Goal: Task Accomplishment & Management: Use online tool/utility

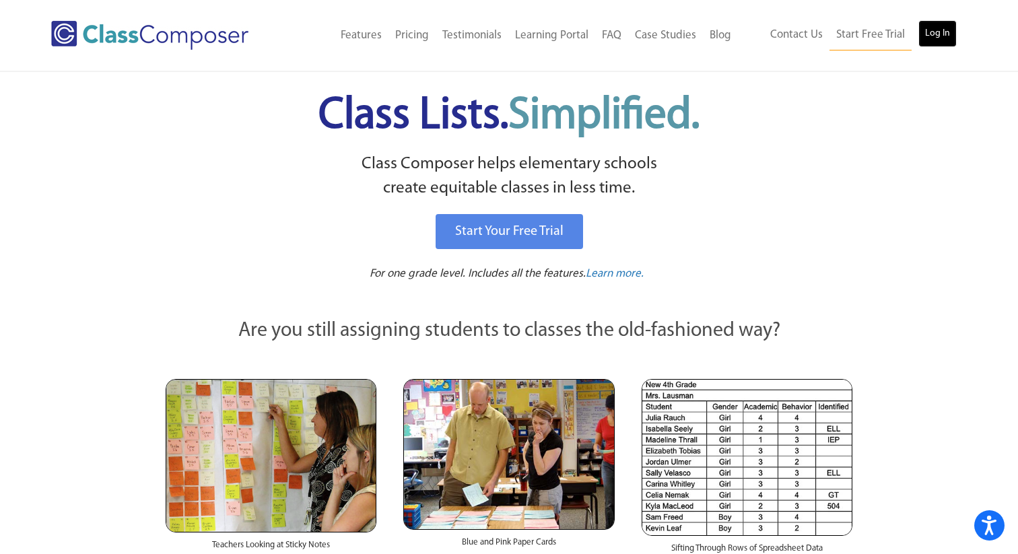
click at [944, 36] on link "Log In" at bounding box center [937, 33] width 38 height 27
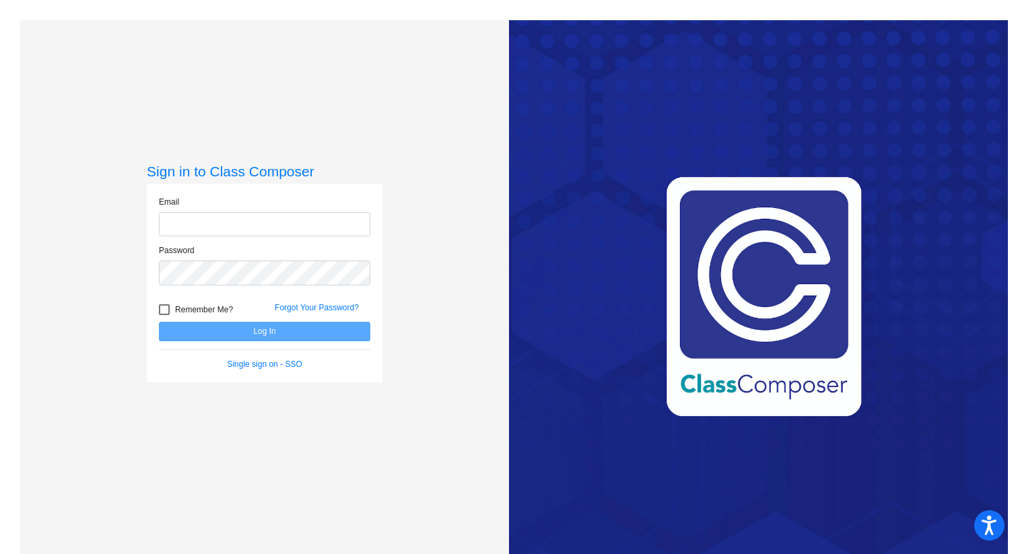
type input "[EMAIL_ADDRESS][DOMAIN_NAME]"
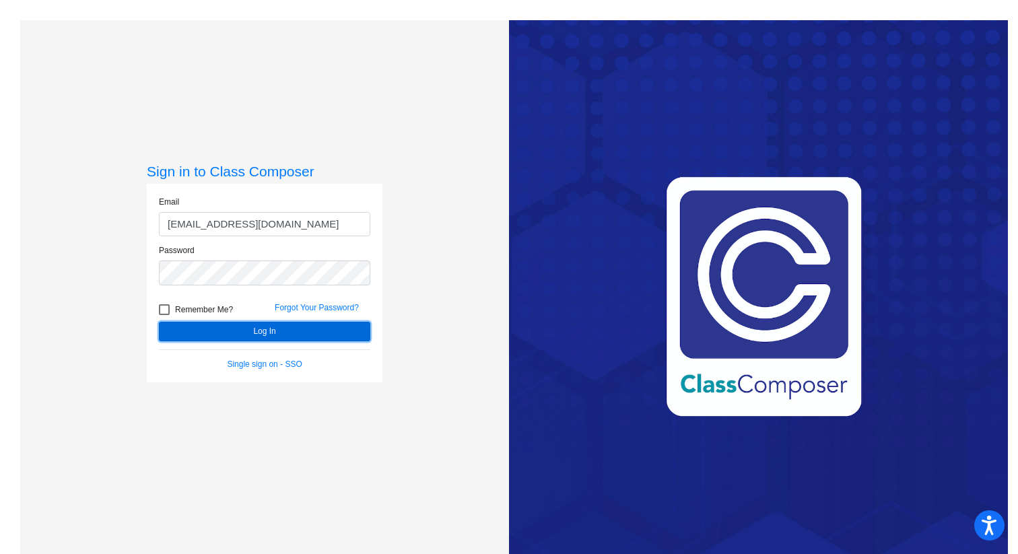
click at [230, 336] on button "Log In" at bounding box center [264, 332] width 211 height 20
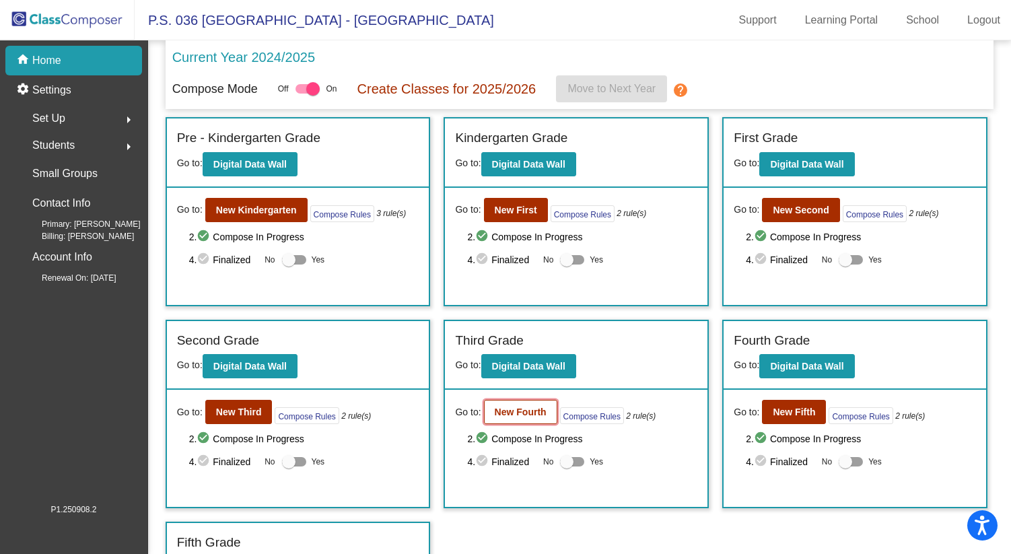
click at [527, 412] on b "New Fourth" at bounding box center [521, 412] width 52 height 11
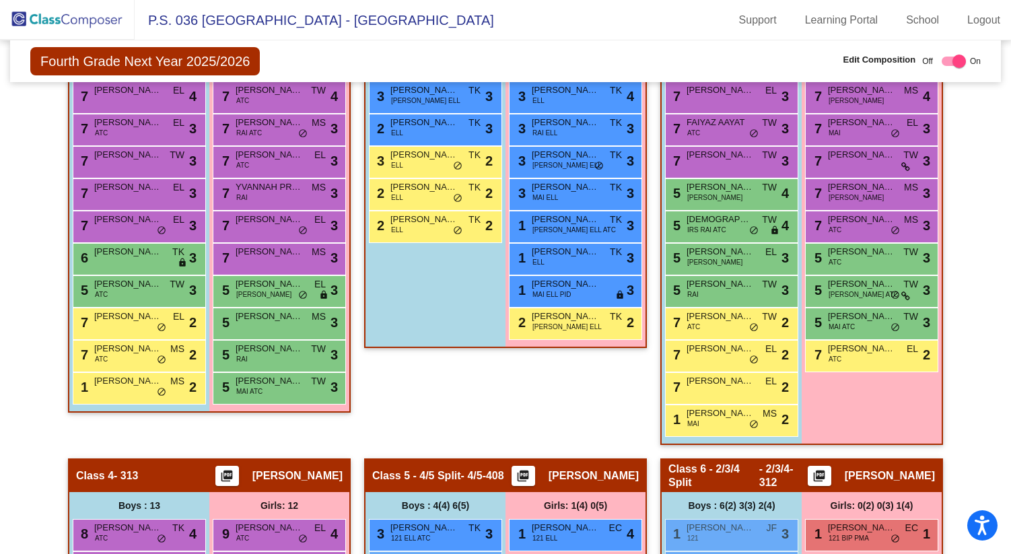
scroll to position [586, 0]
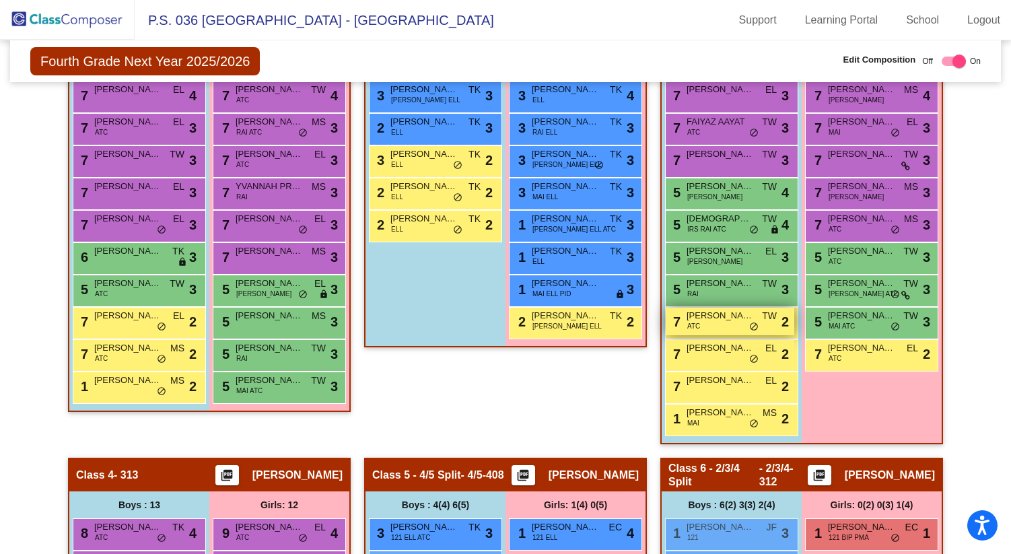
click at [726, 322] on div "7 [PERSON_NAME] ATC TW lock do_not_disturb_alt 2" at bounding box center [730, 322] width 129 height 28
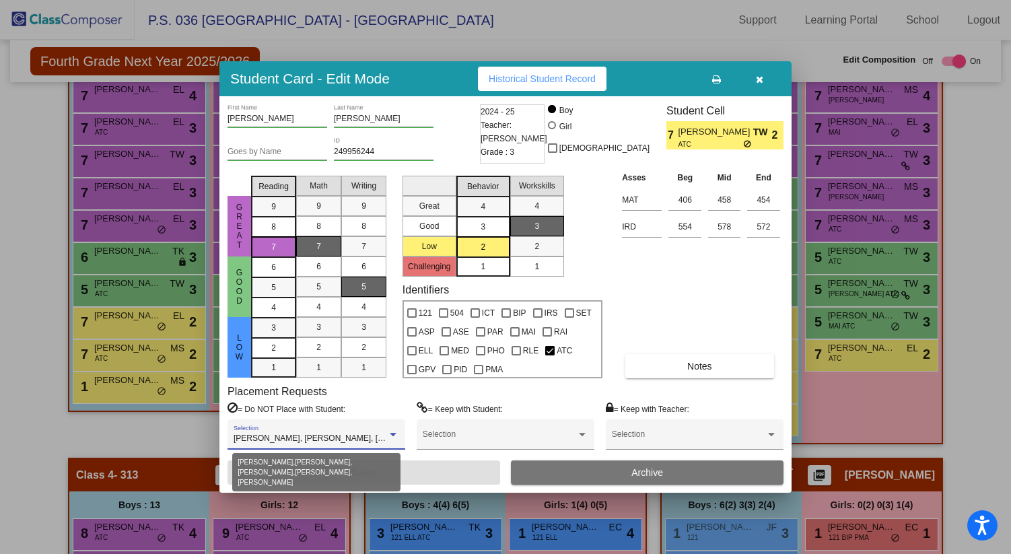
click at [391, 433] on div at bounding box center [393, 434] width 7 height 3
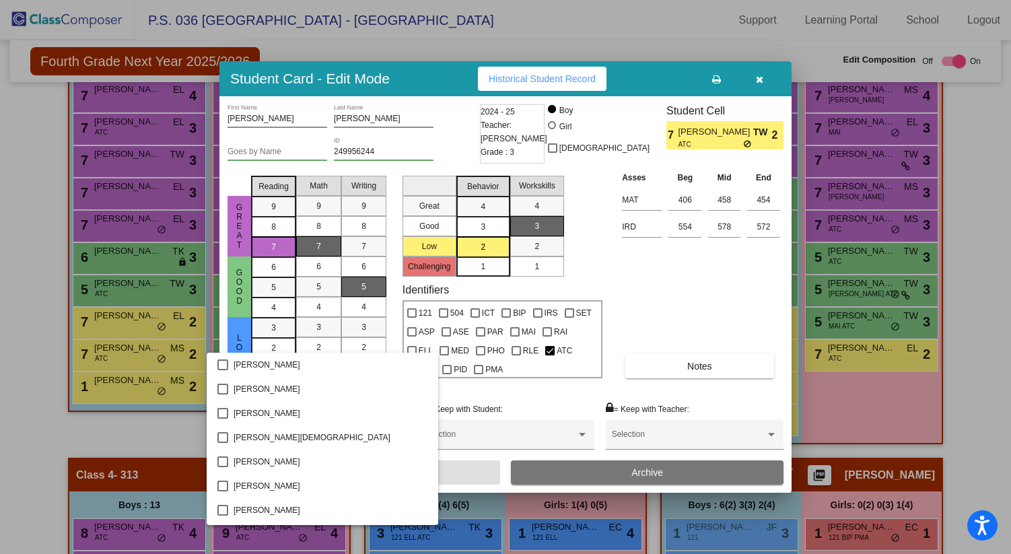
scroll to position [556, 0]
click at [472, 398] on div at bounding box center [505, 277] width 1011 height 554
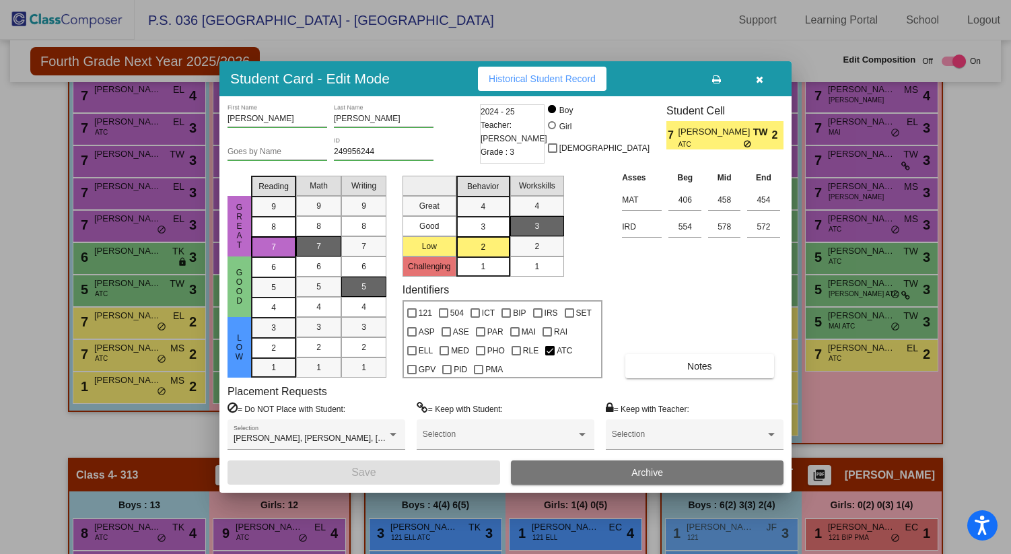
click at [760, 81] on icon "button" at bounding box center [759, 79] width 7 height 9
